Goal: Transaction & Acquisition: Purchase product/service

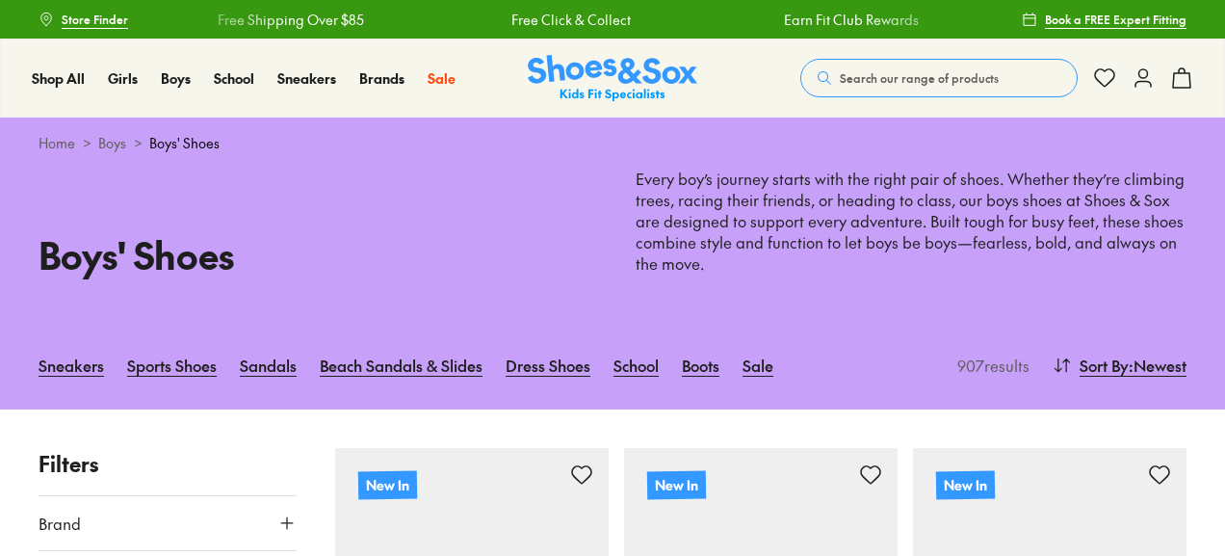
click at [436, 355] on link "Beach Sandals & Slides" at bounding box center [401, 365] width 163 height 42
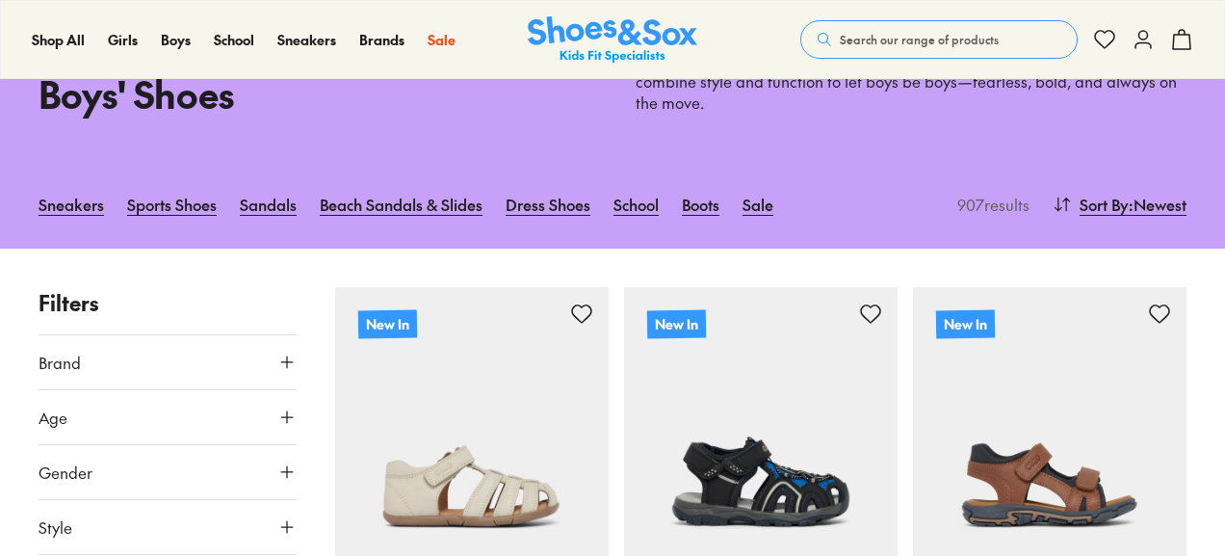
scroll to position [193, 0]
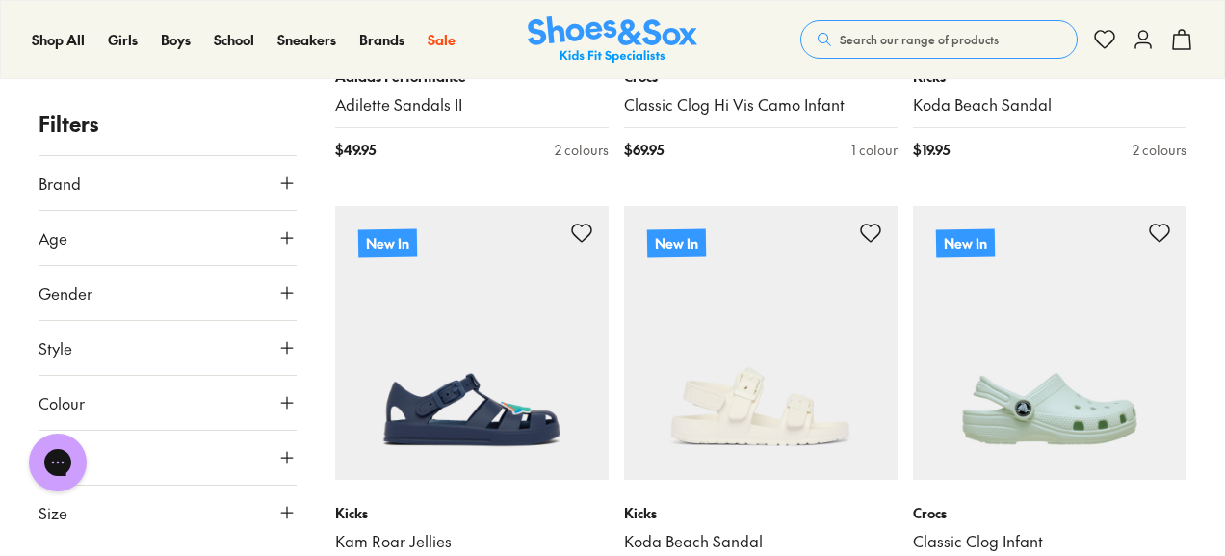
scroll to position [674, 0]
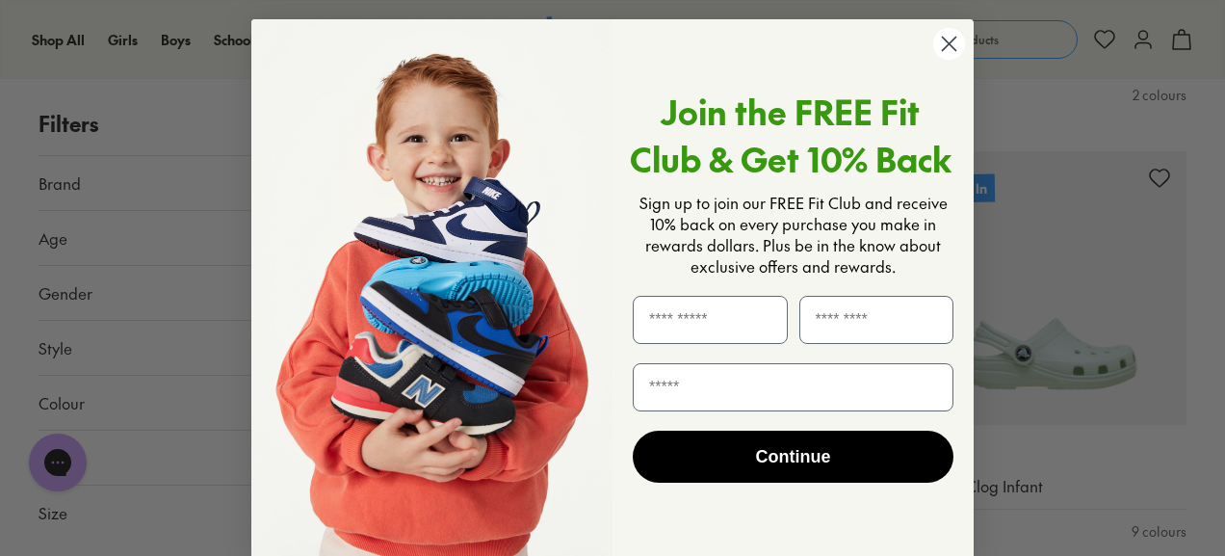
click at [944, 40] on circle "Close dialog" at bounding box center [949, 44] width 32 height 32
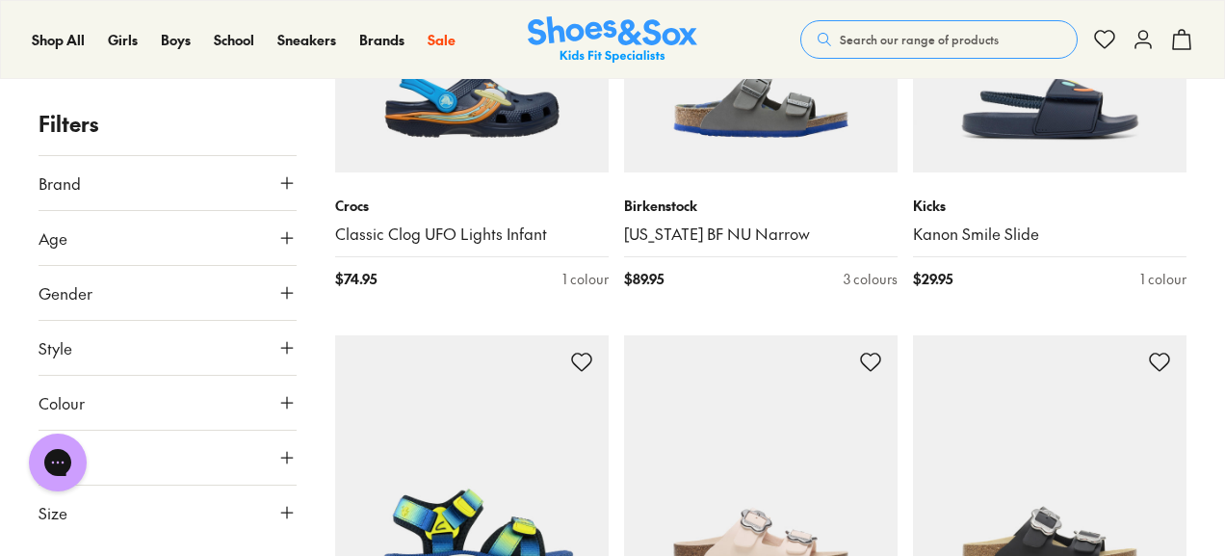
scroll to position [1830, 0]
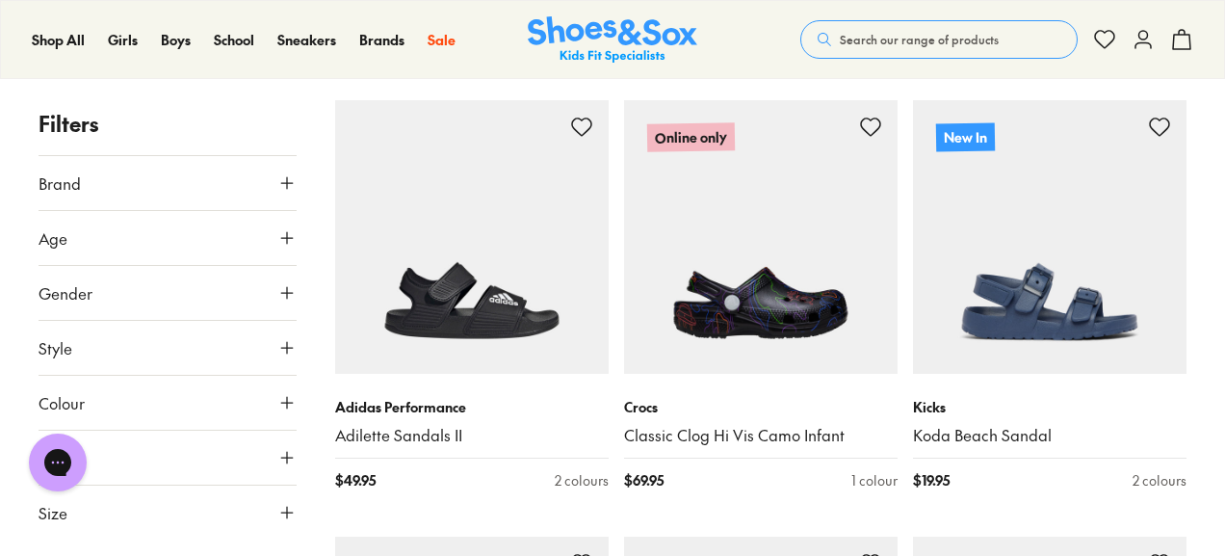
type input "***"
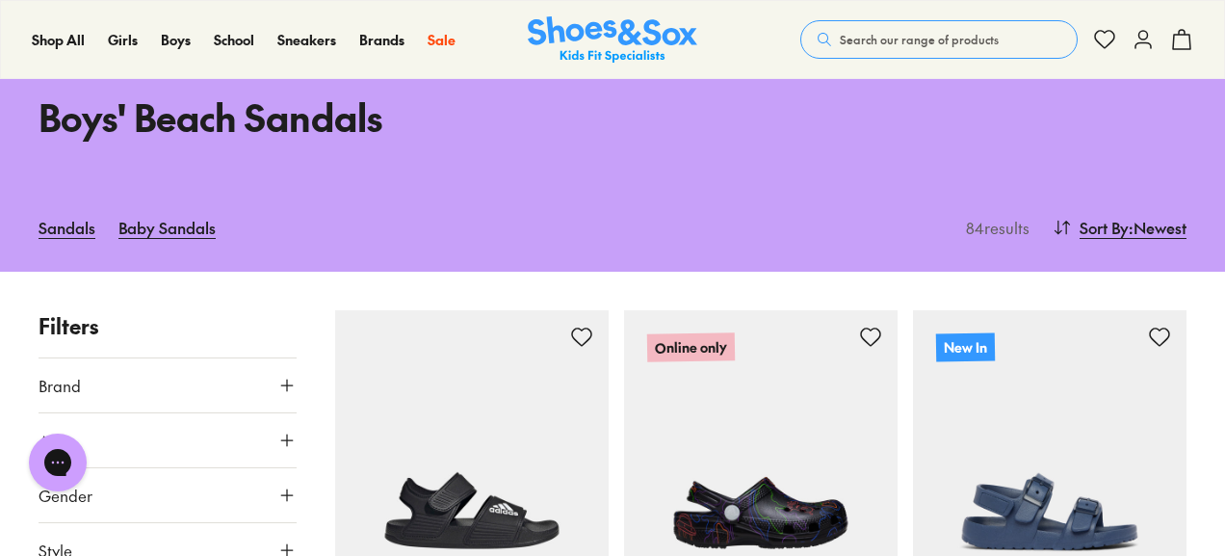
scroll to position [0, 0]
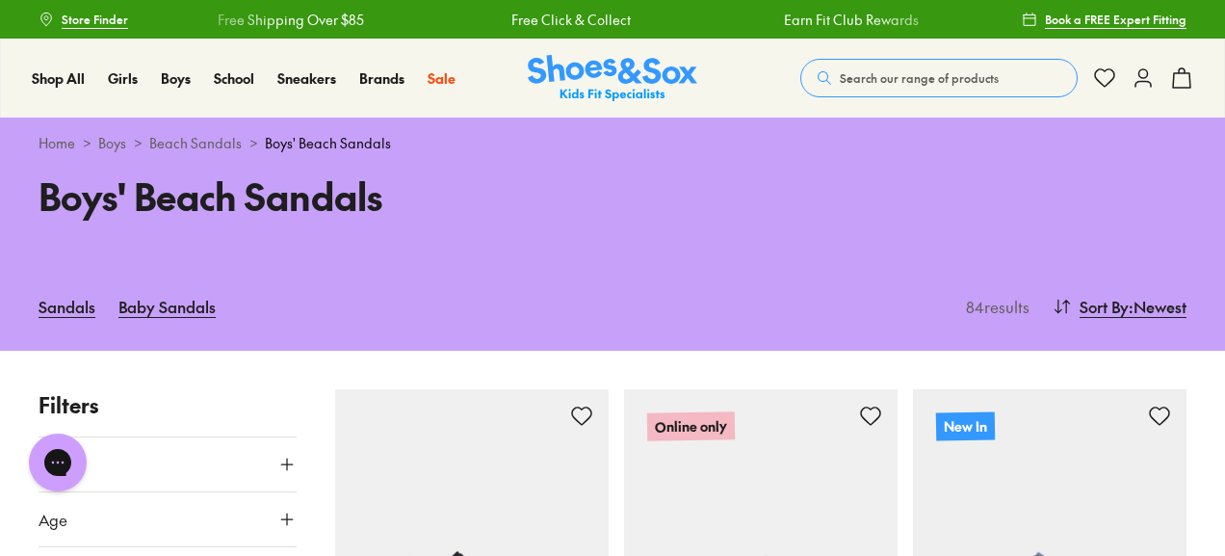
click at [74, 298] on link "Sandals" at bounding box center [67, 306] width 57 height 42
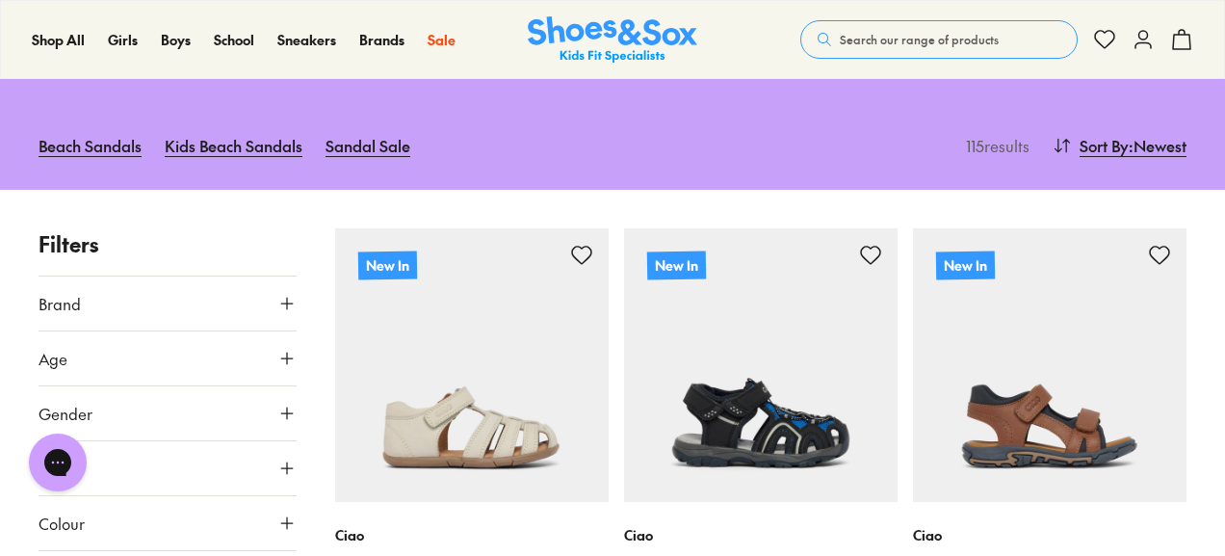
scroll to position [289, 0]
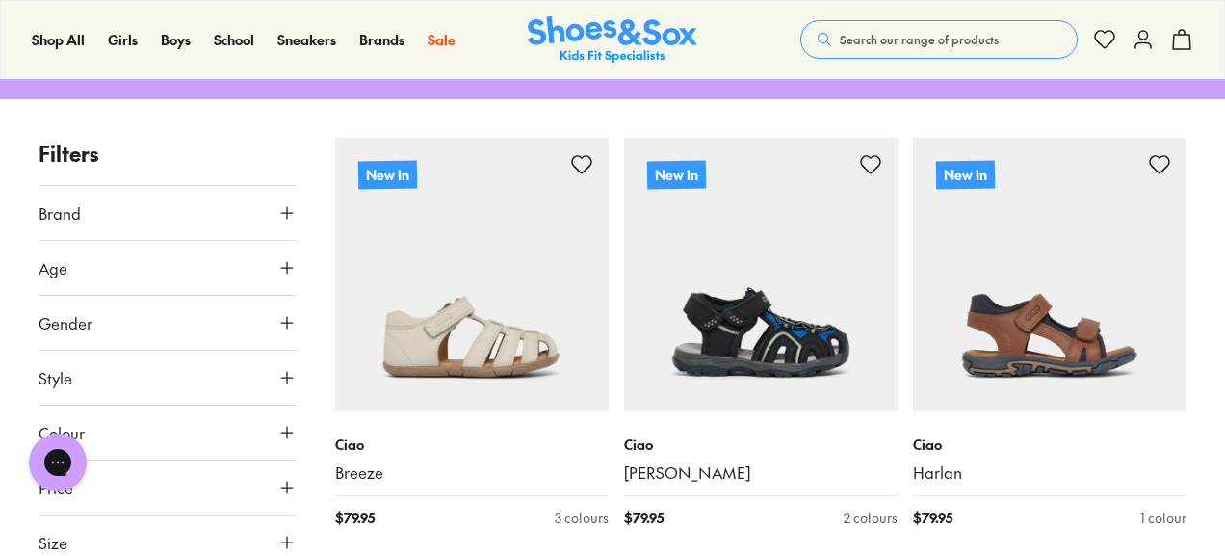
click at [288, 269] on icon at bounding box center [286, 267] width 19 height 19
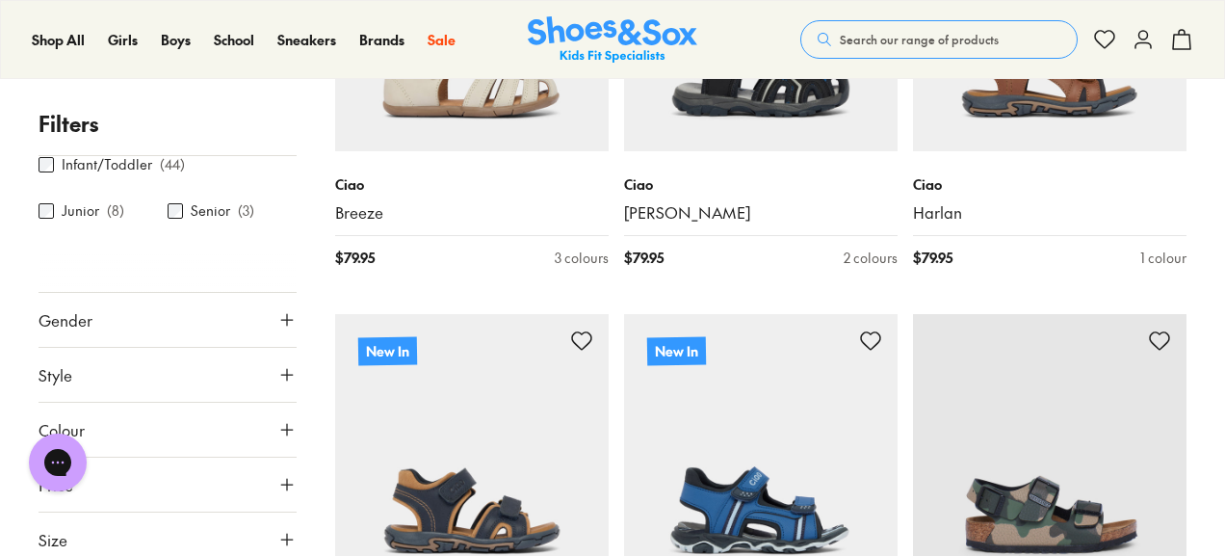
scroll to position [578, 0]
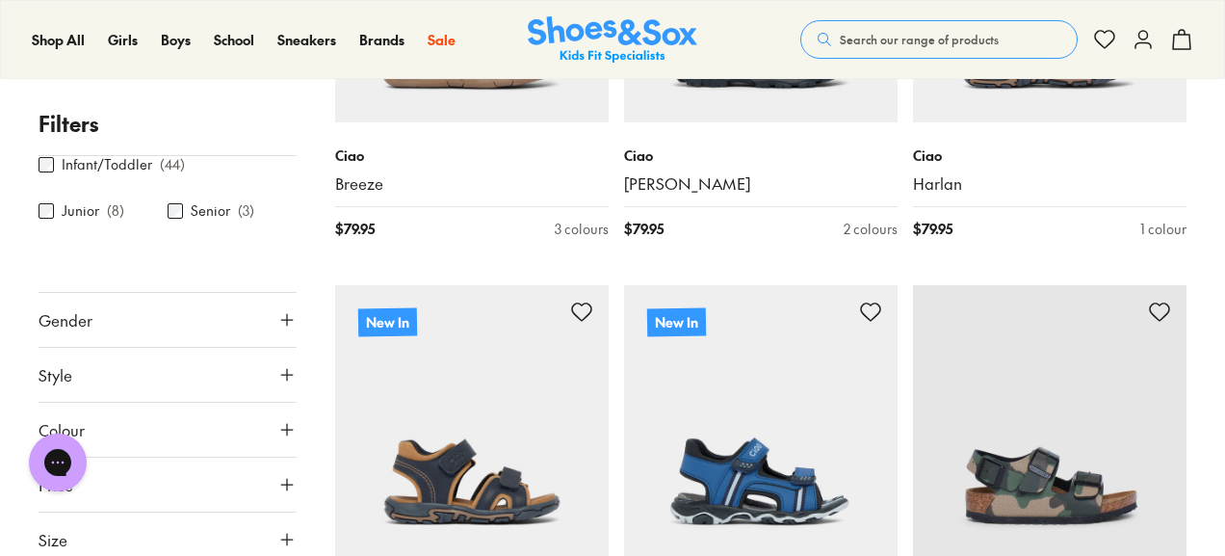
click at [277, 533] on icon at bounding box center [286, 539] width 19 height 19
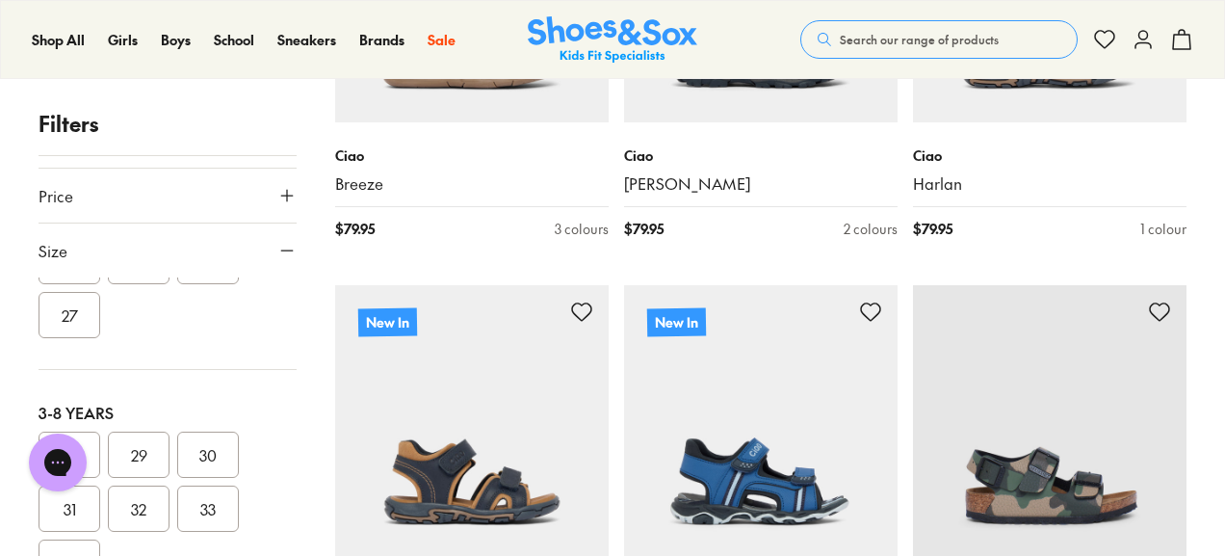
scroll to position [385, 0]
click at [65, 413] on button "28" at bounding box center [70, 415] width 62 height 46
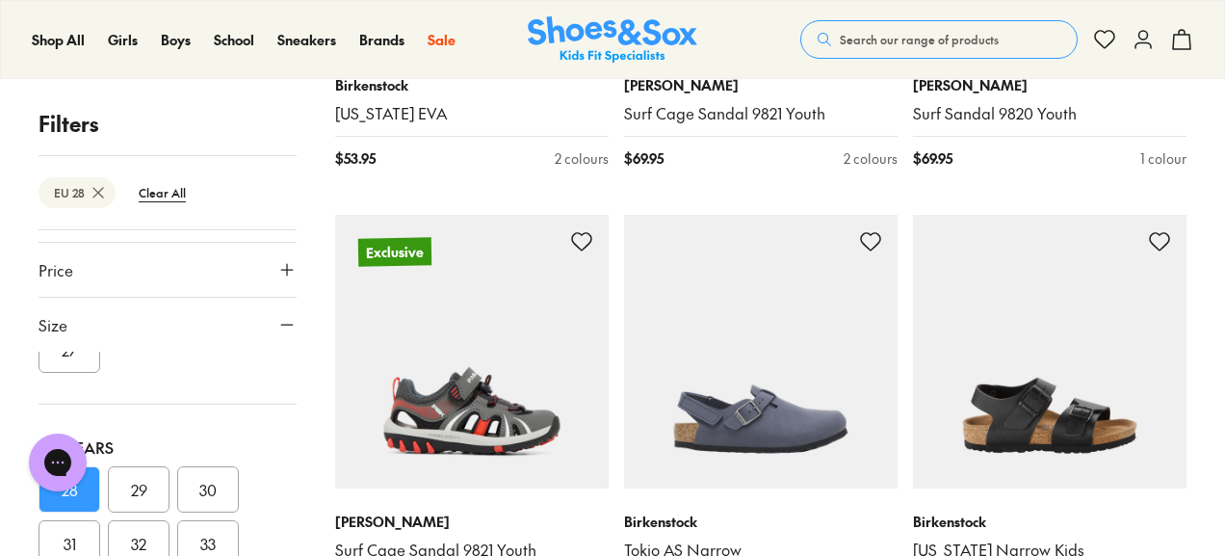
scroll to position [4142, 0]
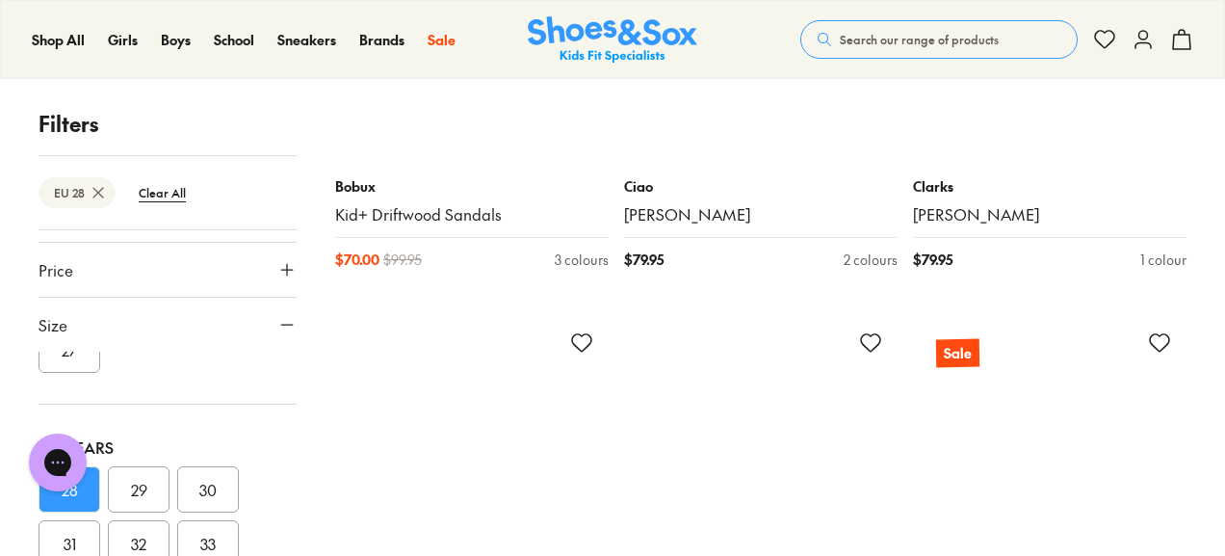
scroll to position [8187, 0]
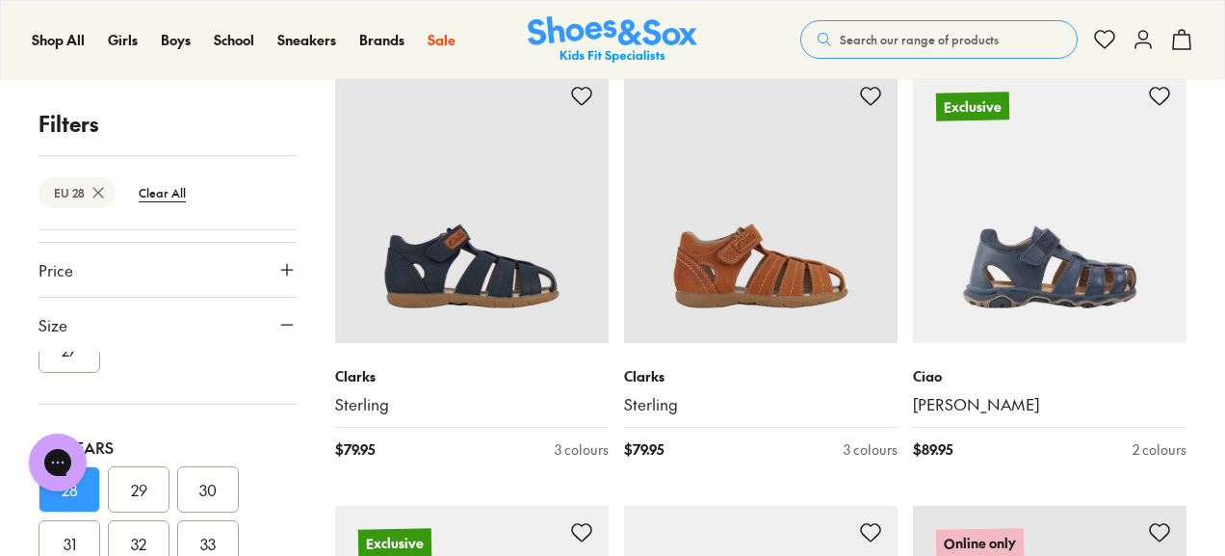
type input "***"
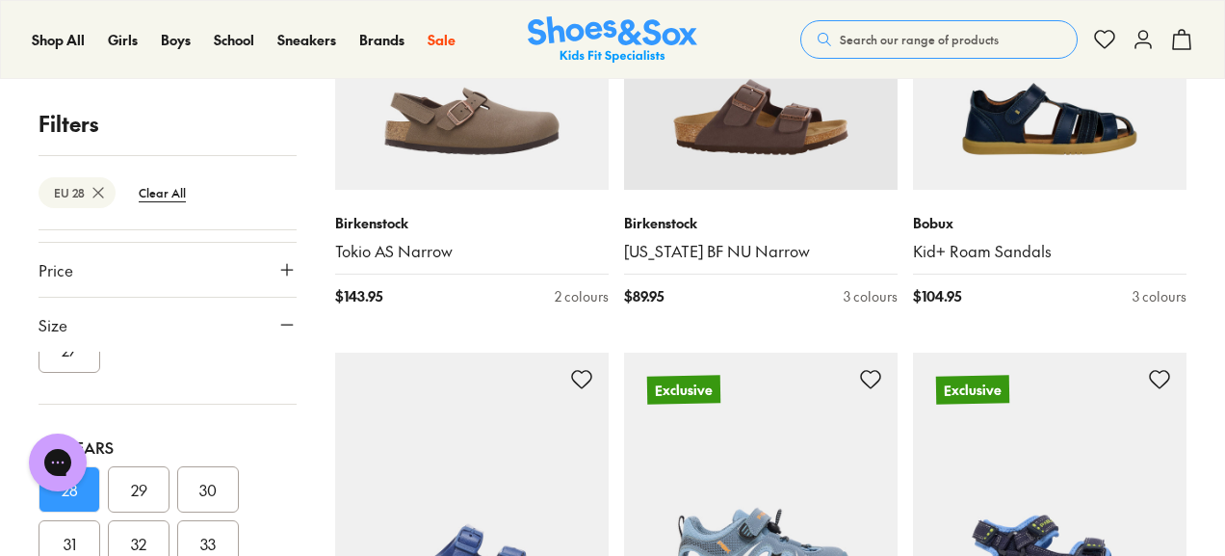
scroll to position [3178, 0]
